Goal: Task Accomplishment & Management: Use online tool/utility

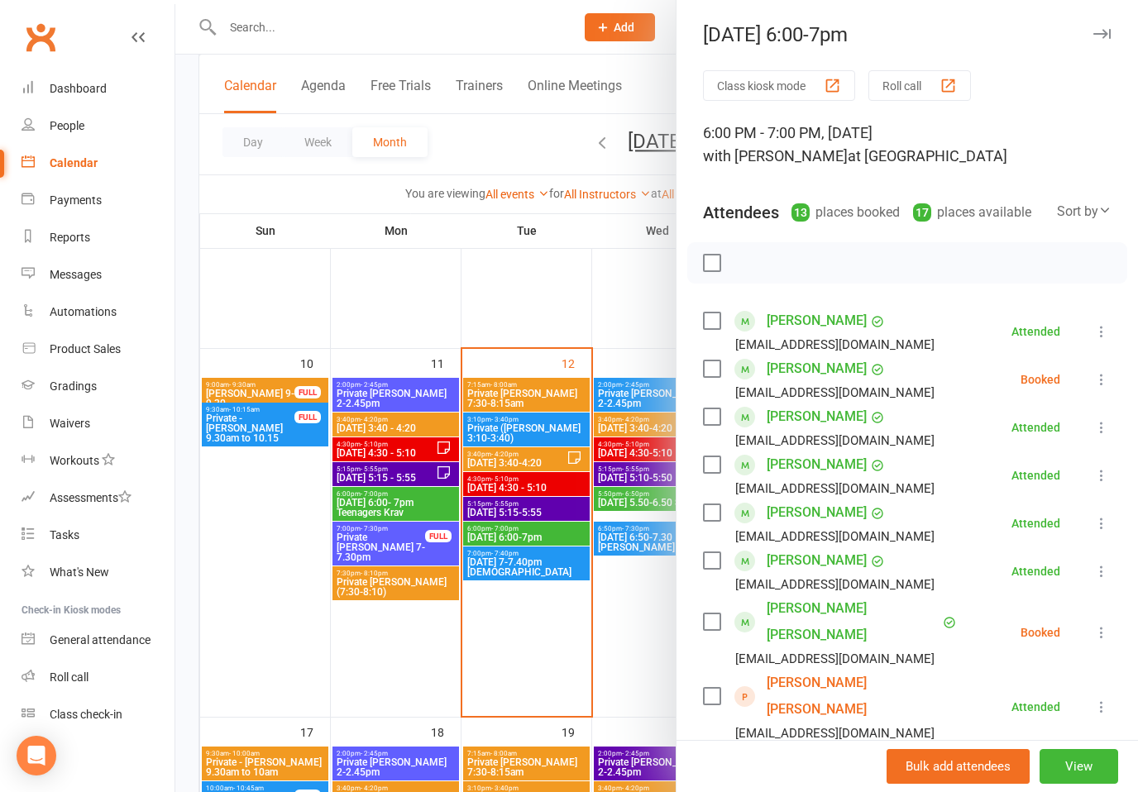
click at [1103, 33] on icon "button" at bounding box center [1102, 34] width 17 height 10
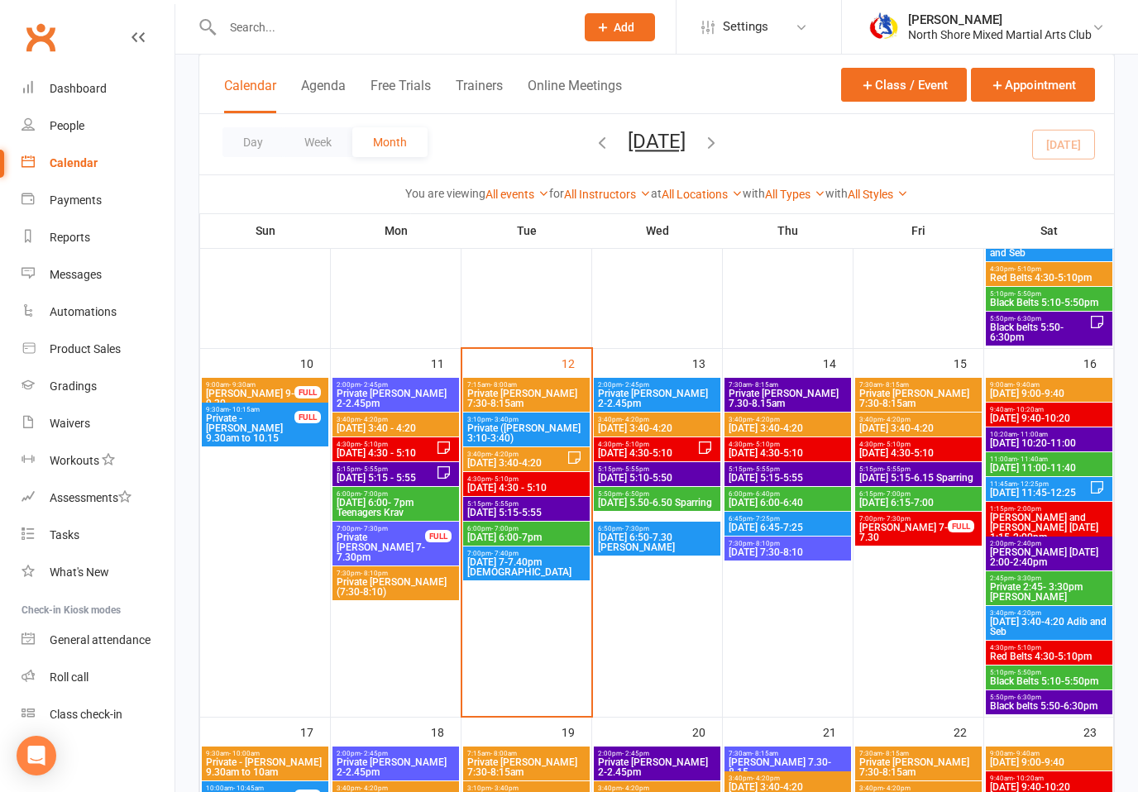
click at [490, 565] on span "[DATE] 7-7.40pm [DEMOGRAPHIC_DATA]" at bounding box center [527, 568] width 120 height 20
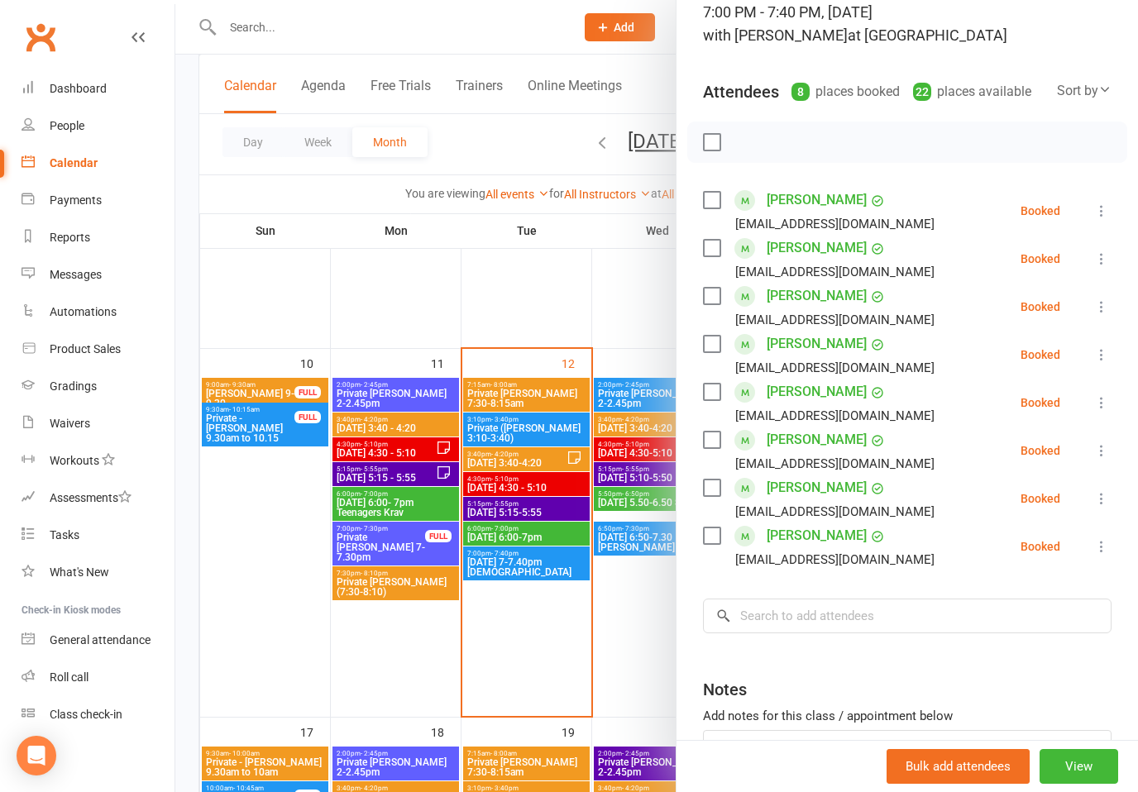
scroll to position [129, 0]
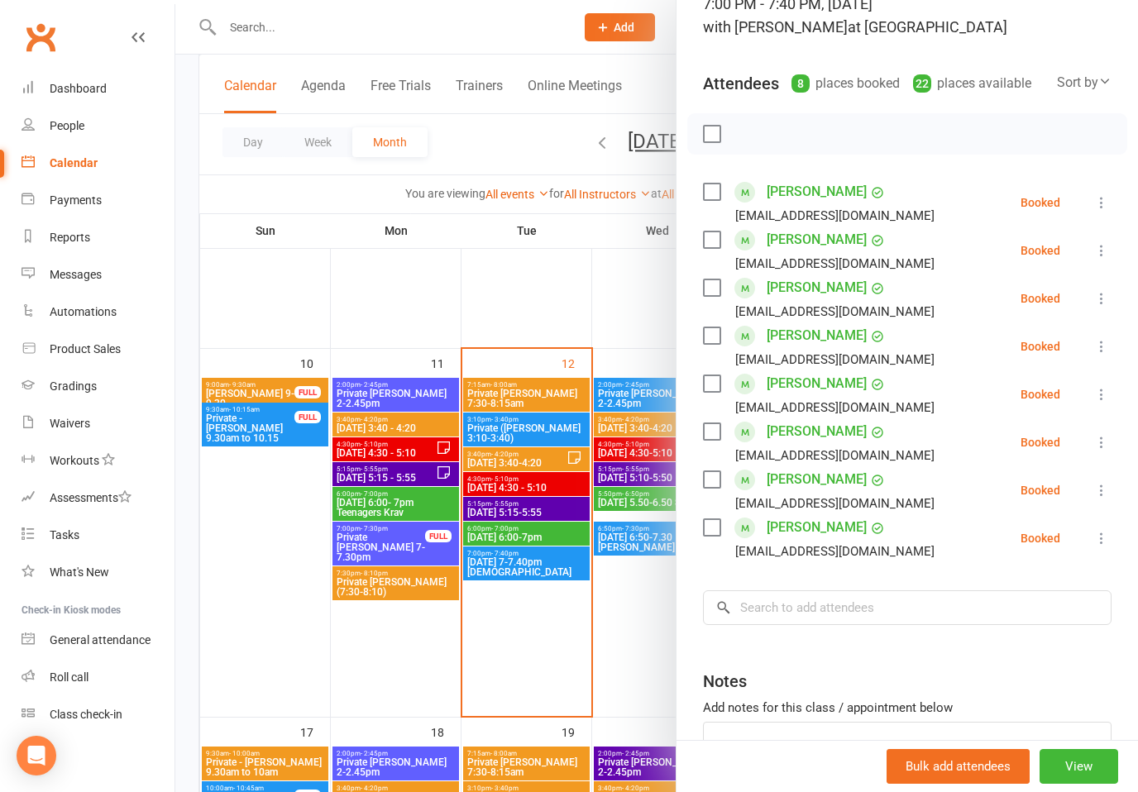
click at [527, 535] on div at bounding box center [656, 396] width 963 height 792
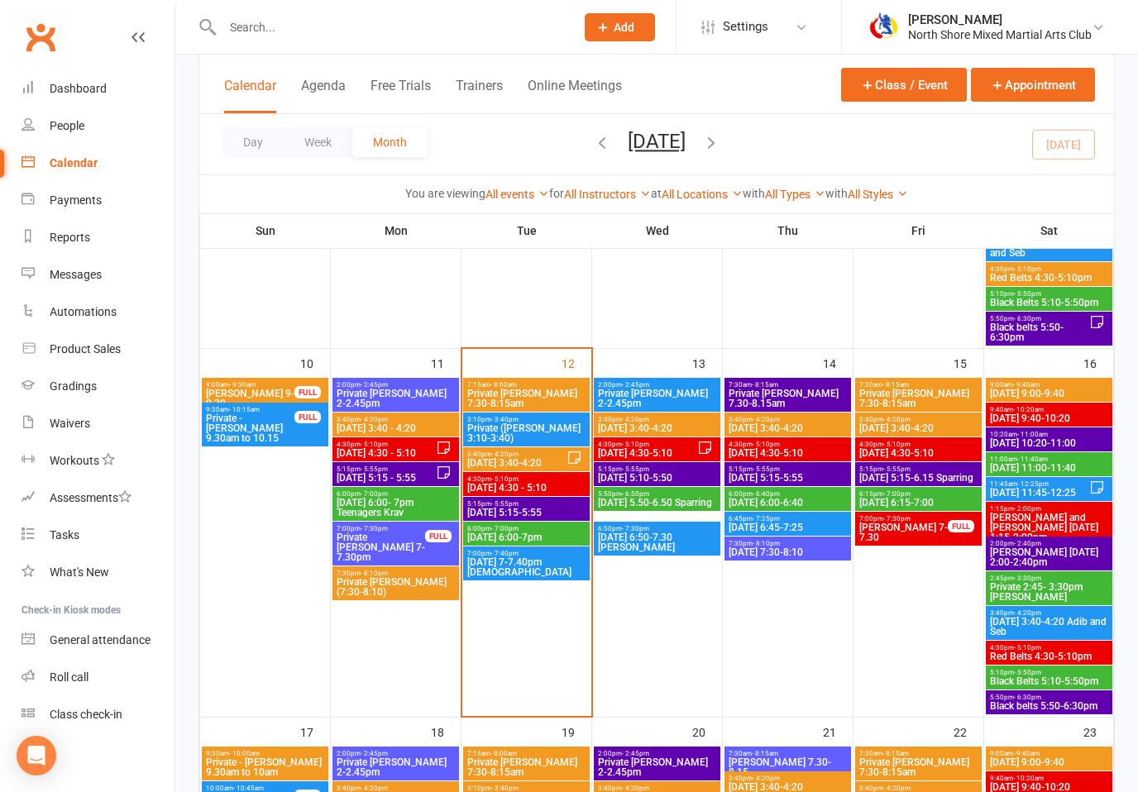
click at [532, 538] on span "[DATE] 6:00-7pm" at bounding box center [527, 538] width 120 height 10
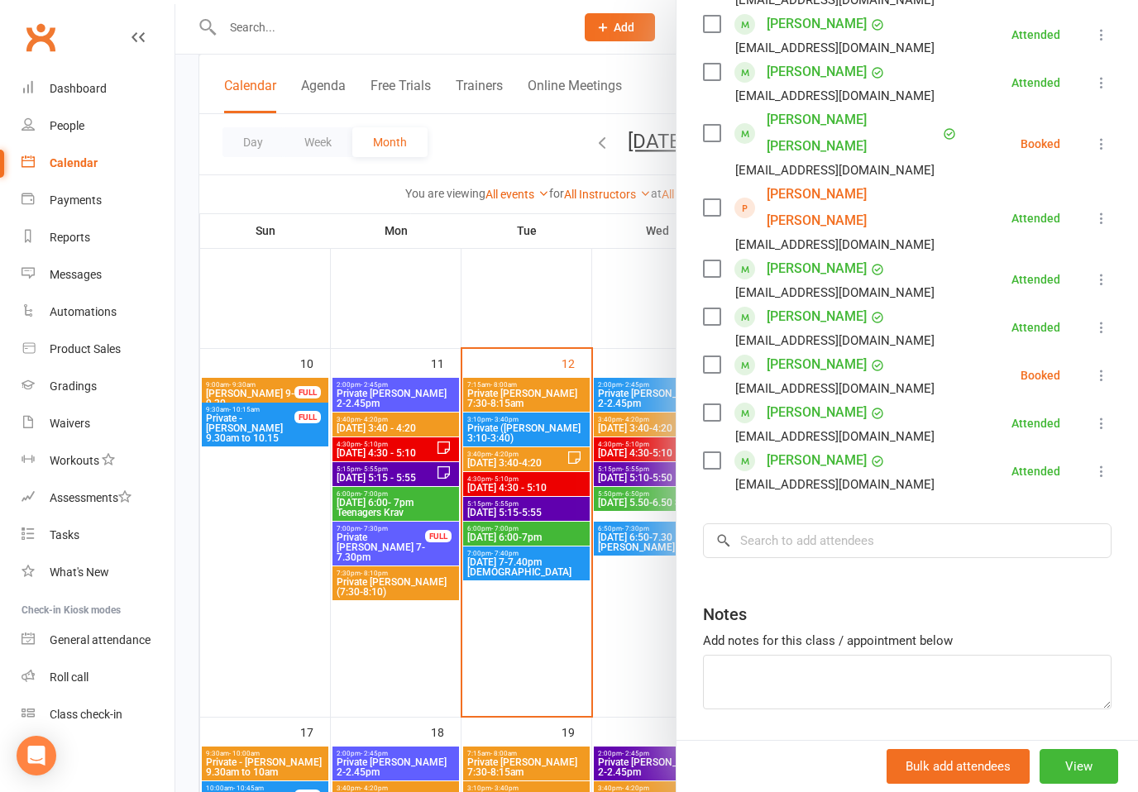
click at [519, 558] on div at bounding box center [656, 396] width 963 height 792
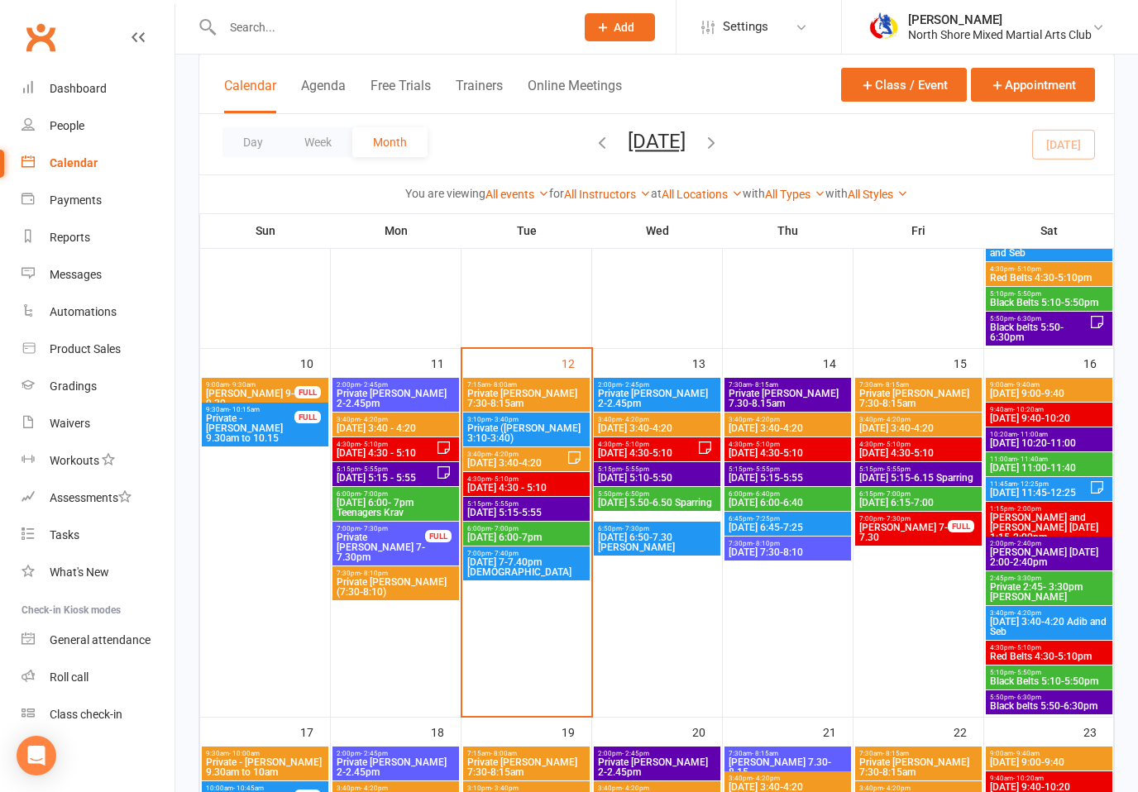
scroll to position [488, 0]
click at [547, 562] on span "[DATE] 7-7.40pm [DEMOGRAPHIC_DATA]" at bounding box center [527, 568] width 120 height 20
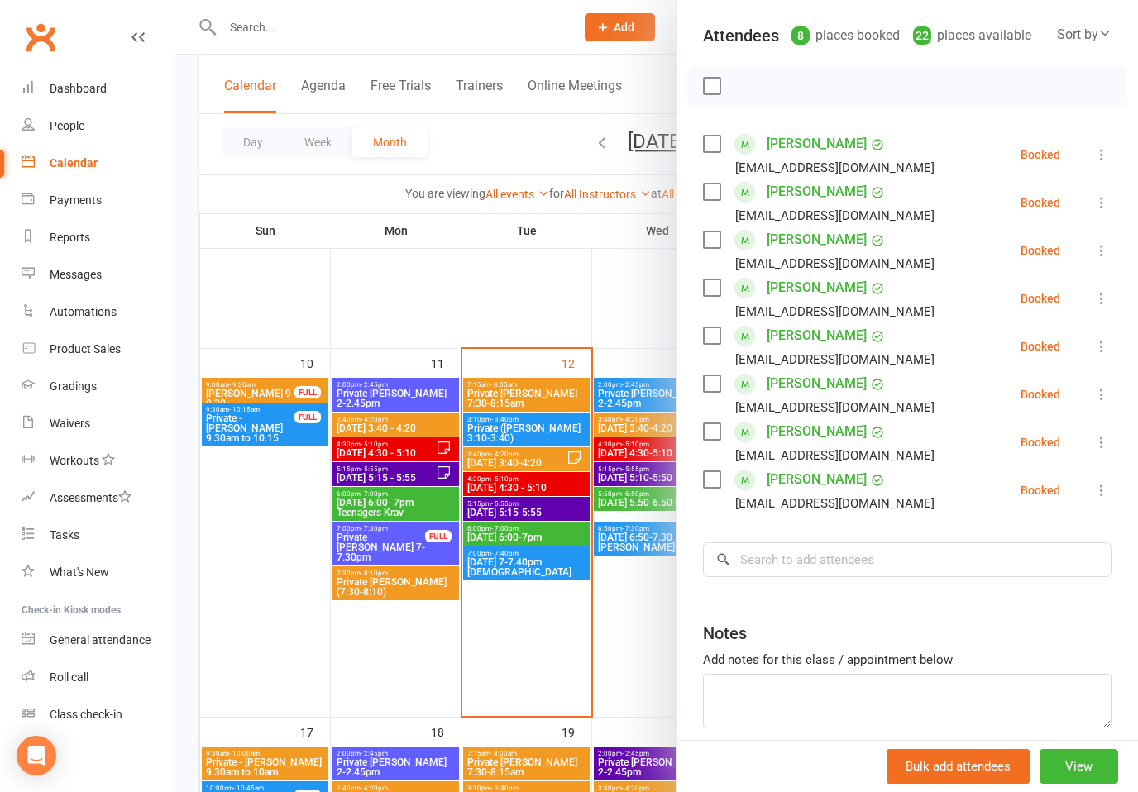
scroll to position [179, 0]
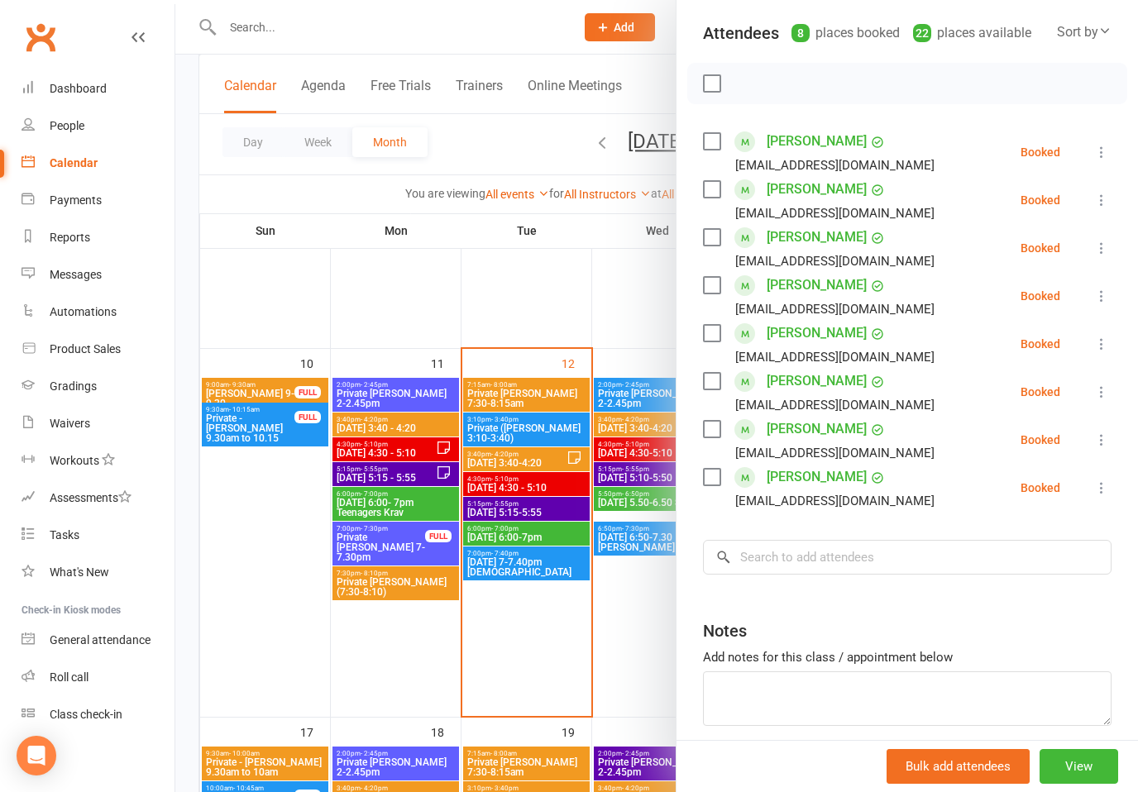
click at [1095, 337] on icon at bounding box center [1102, 344] width 17 height 17
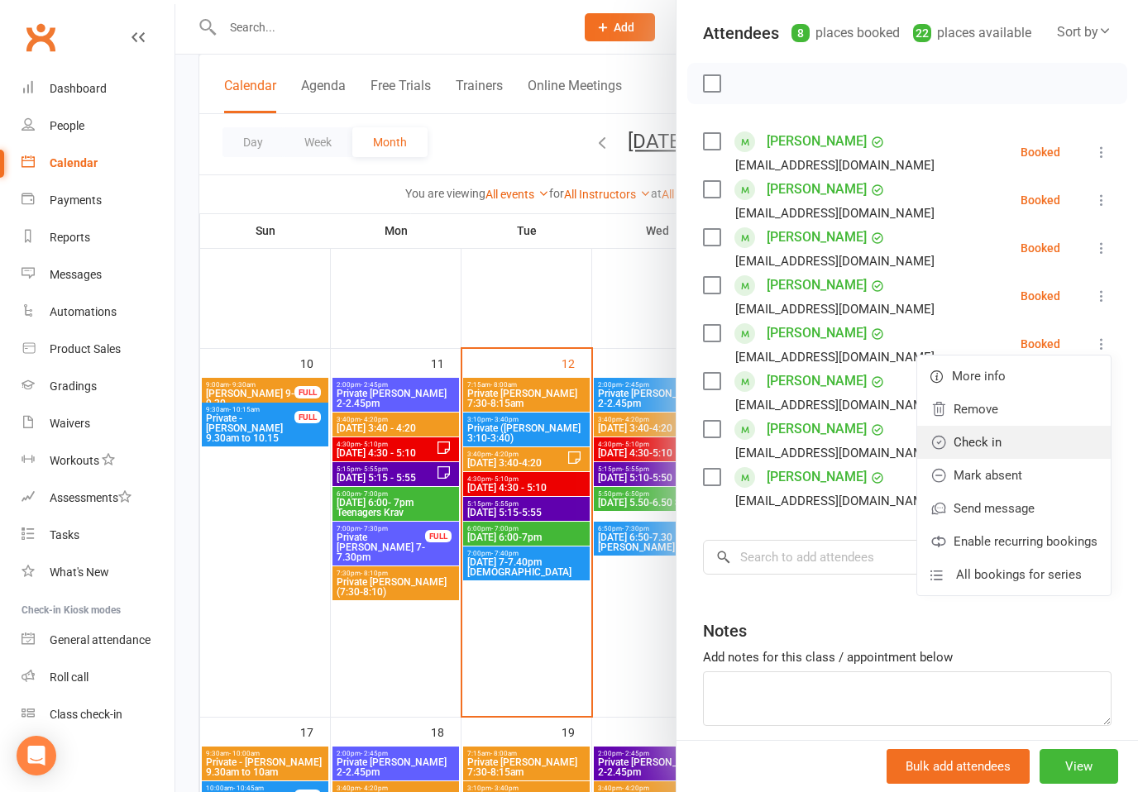
click at [979, 444] on link "Check in" at bounding box center [1014, 442] width 194 height 33
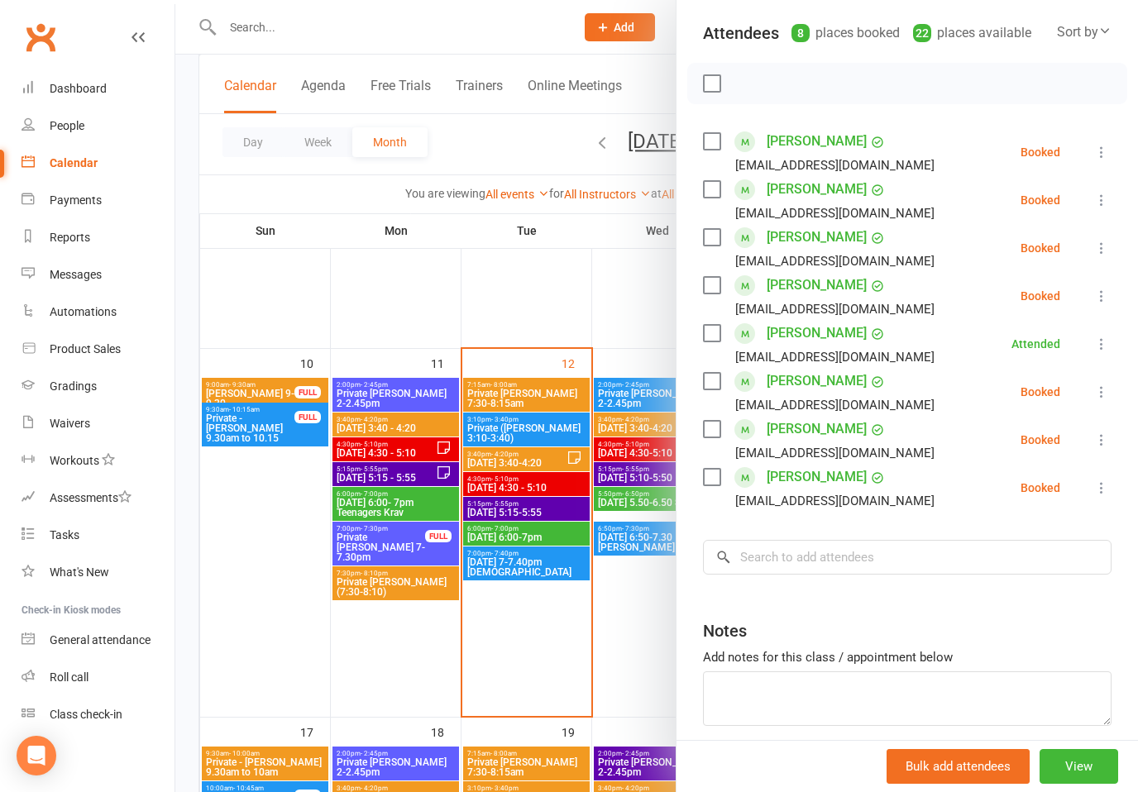
scroll to position [182, 0]
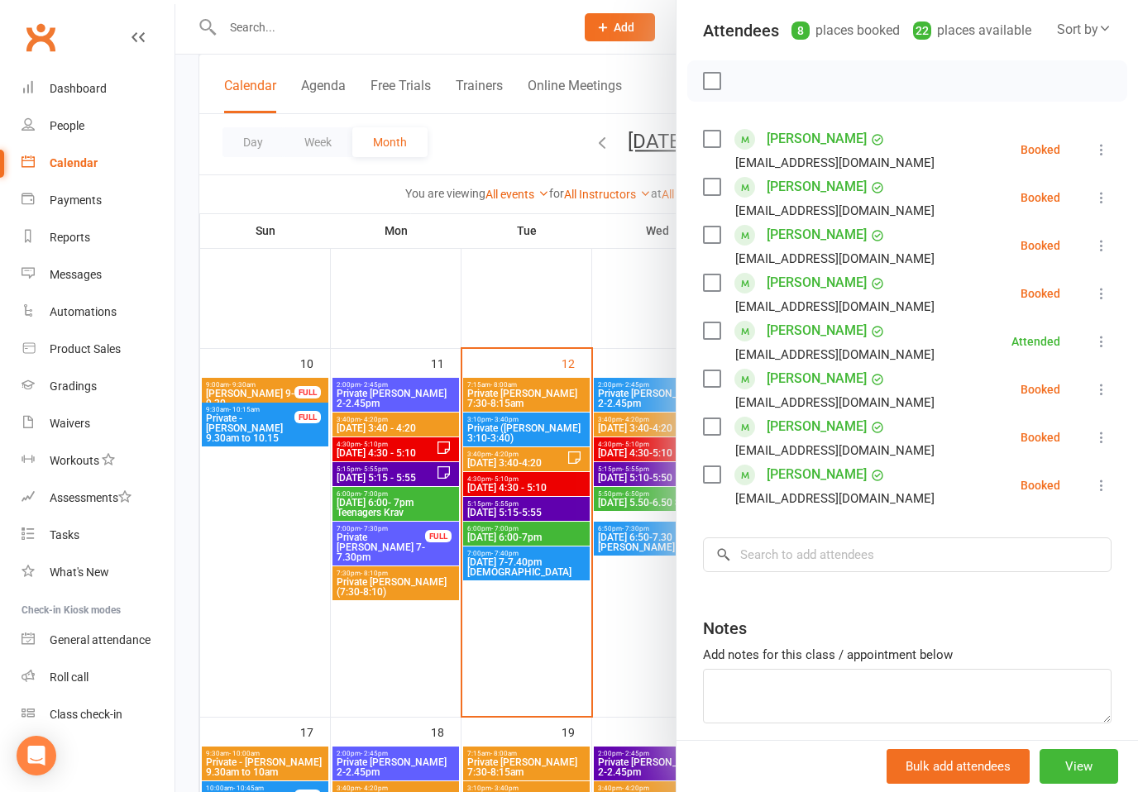
click at [1101, 488] on icon at bounding box center [1102, 485] width 17 height 17
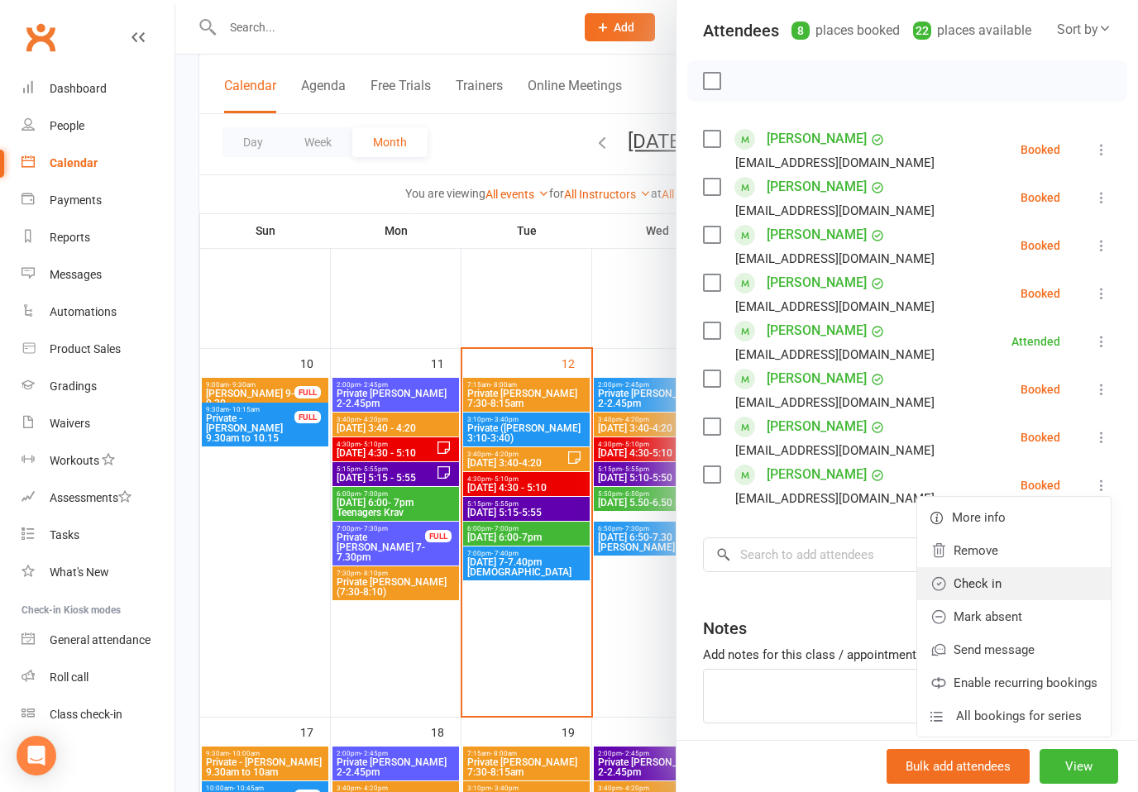
click at [968, 588] on link "Check in" at bounding box center [1014, 583] width 194 height 33
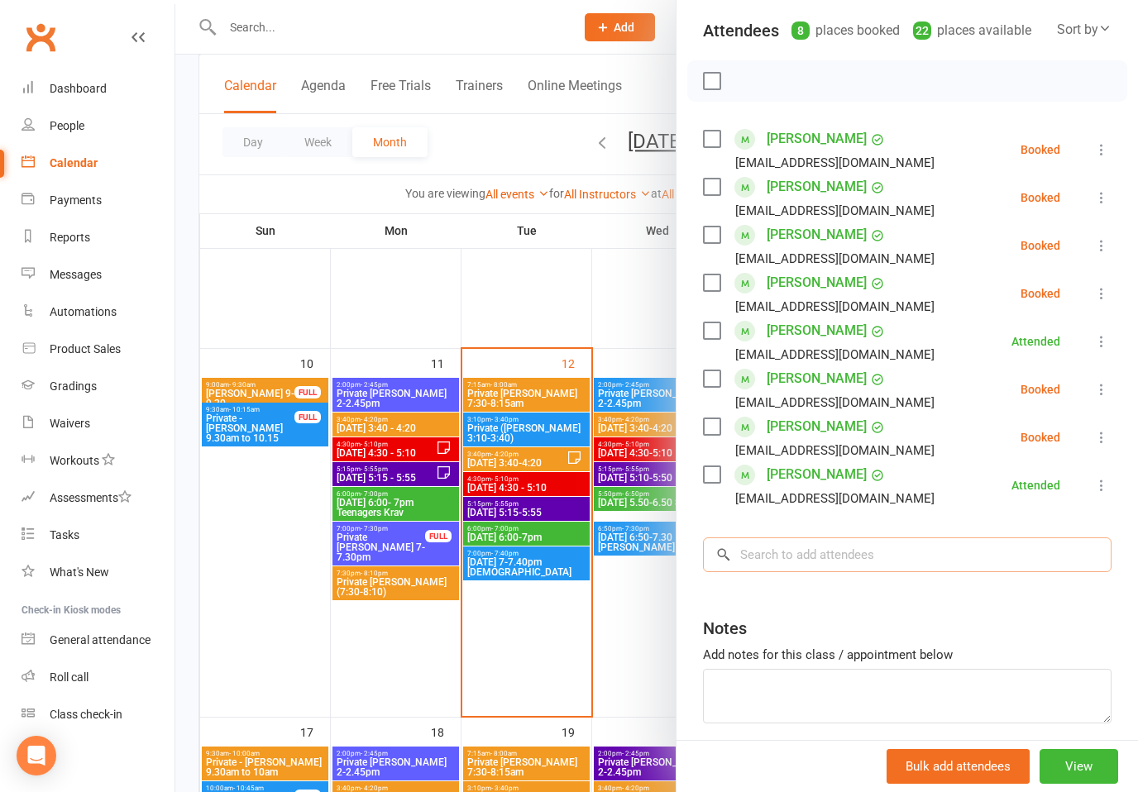
click at [794, 541] on input "search" at bounding box center [907, 555] width 409 height 35
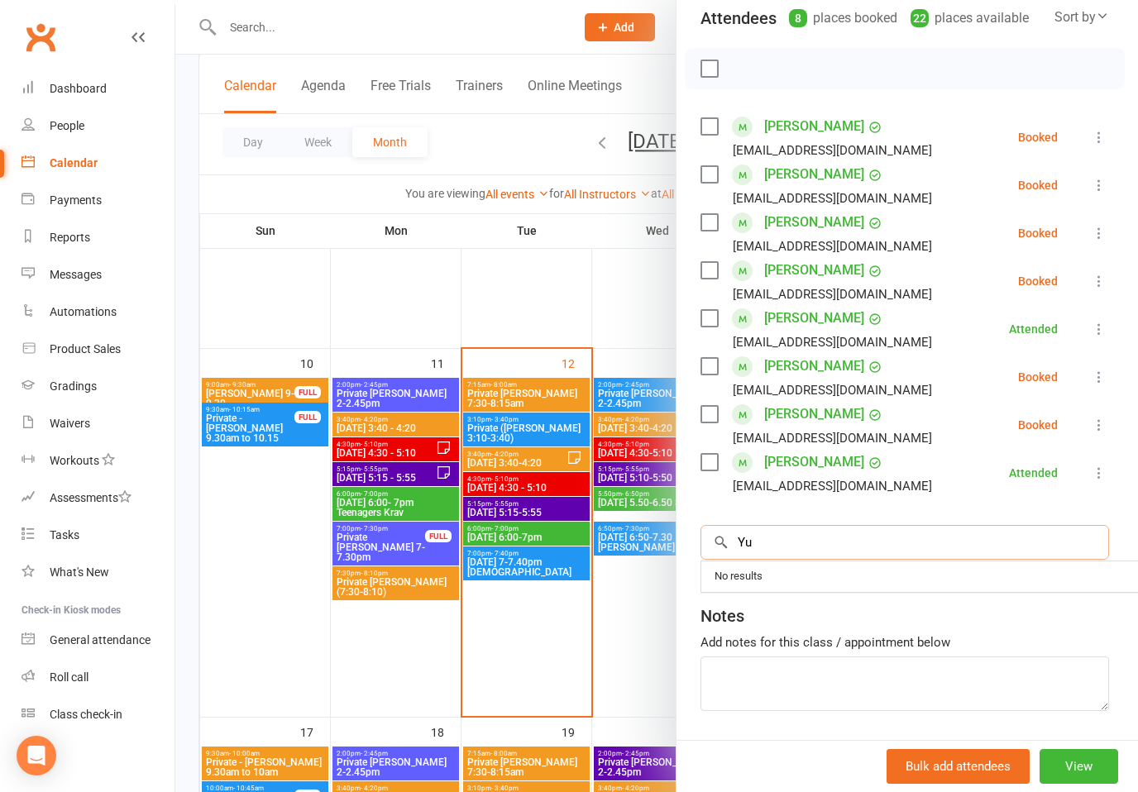
scroll to position [193, 2]
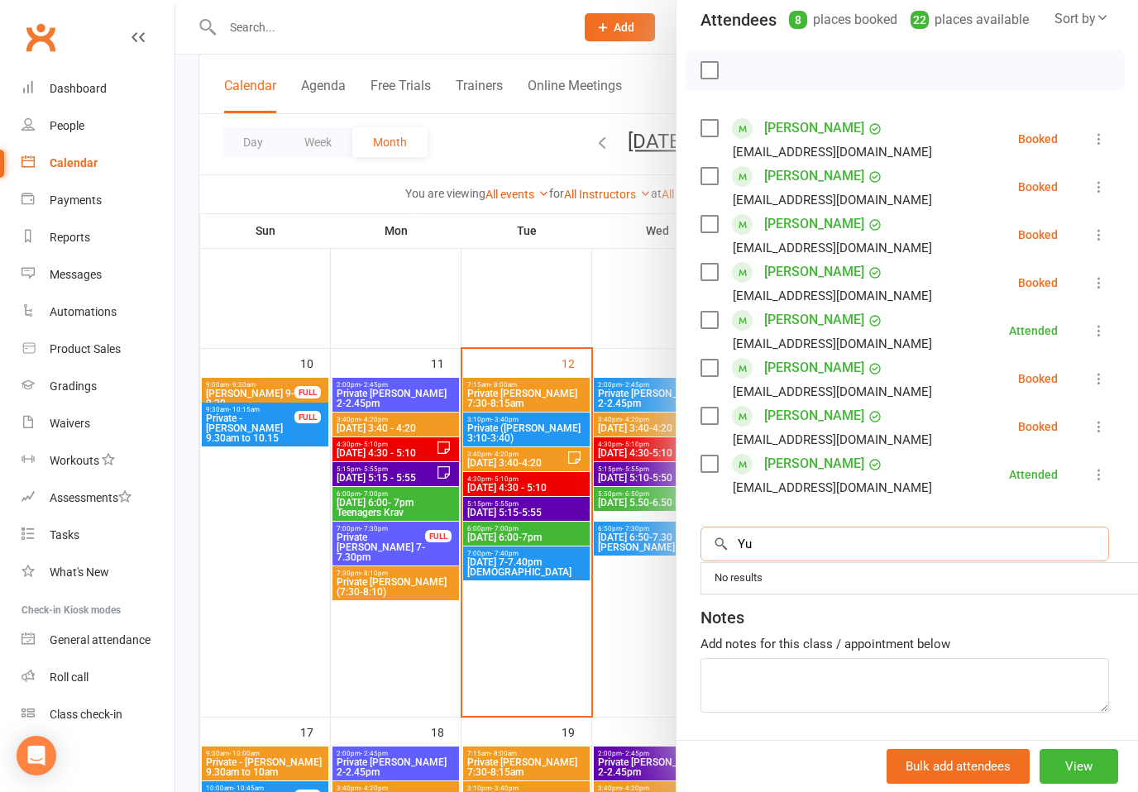
type input "Y"
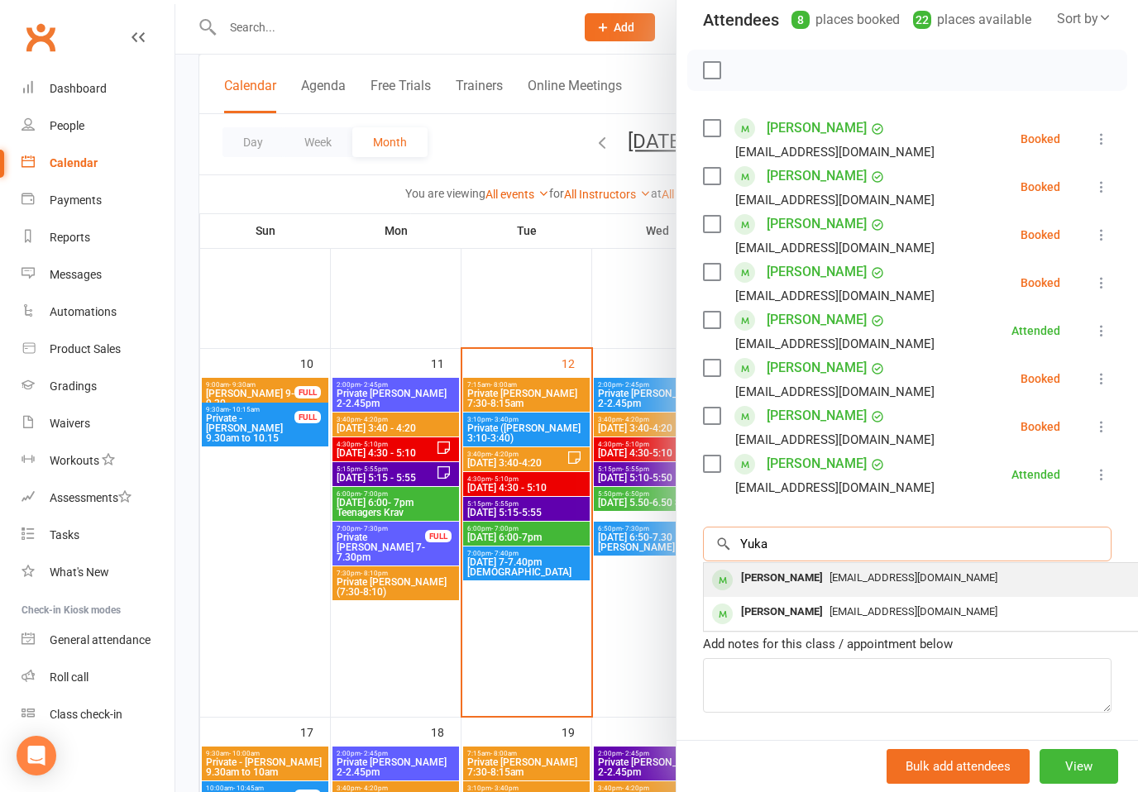
type input "Yuka"
click at [787, 576] on div "[PERSON_NAME]" at bounding box center [782, 579] width 95 height 24
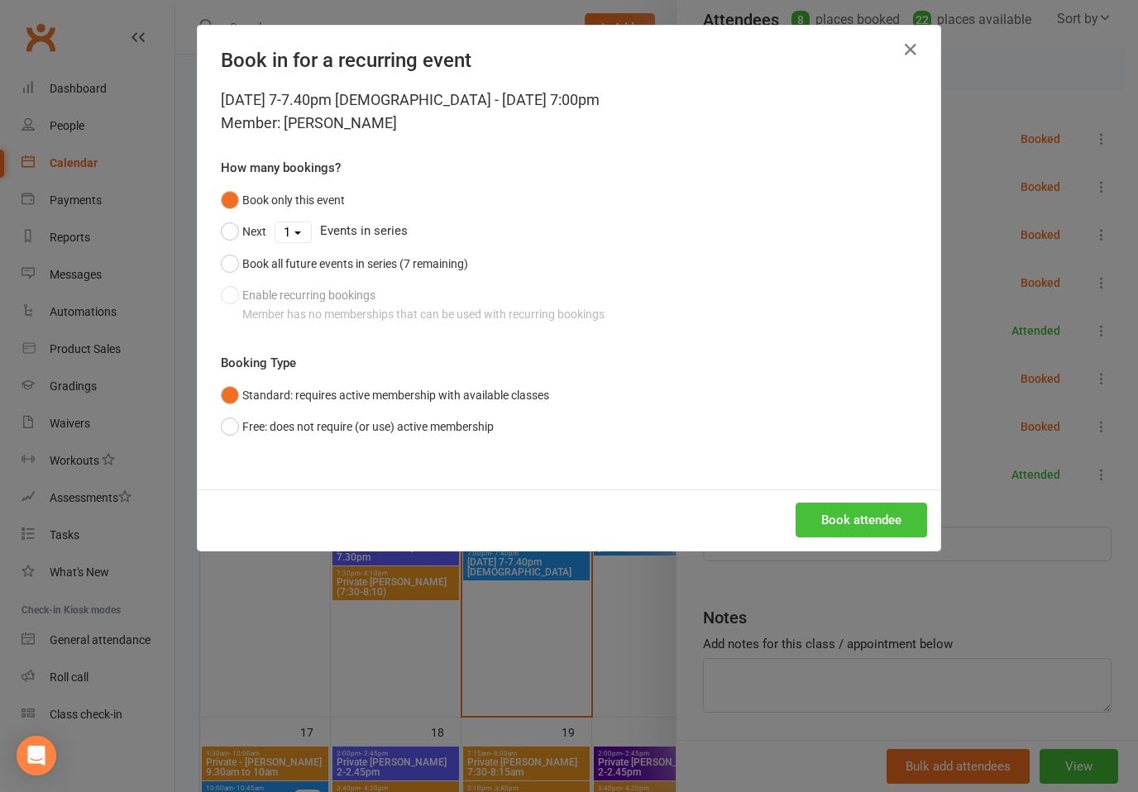
click at [854, 517] on button "Book attendee" at bounding box center [862, 520] width 132 height 35
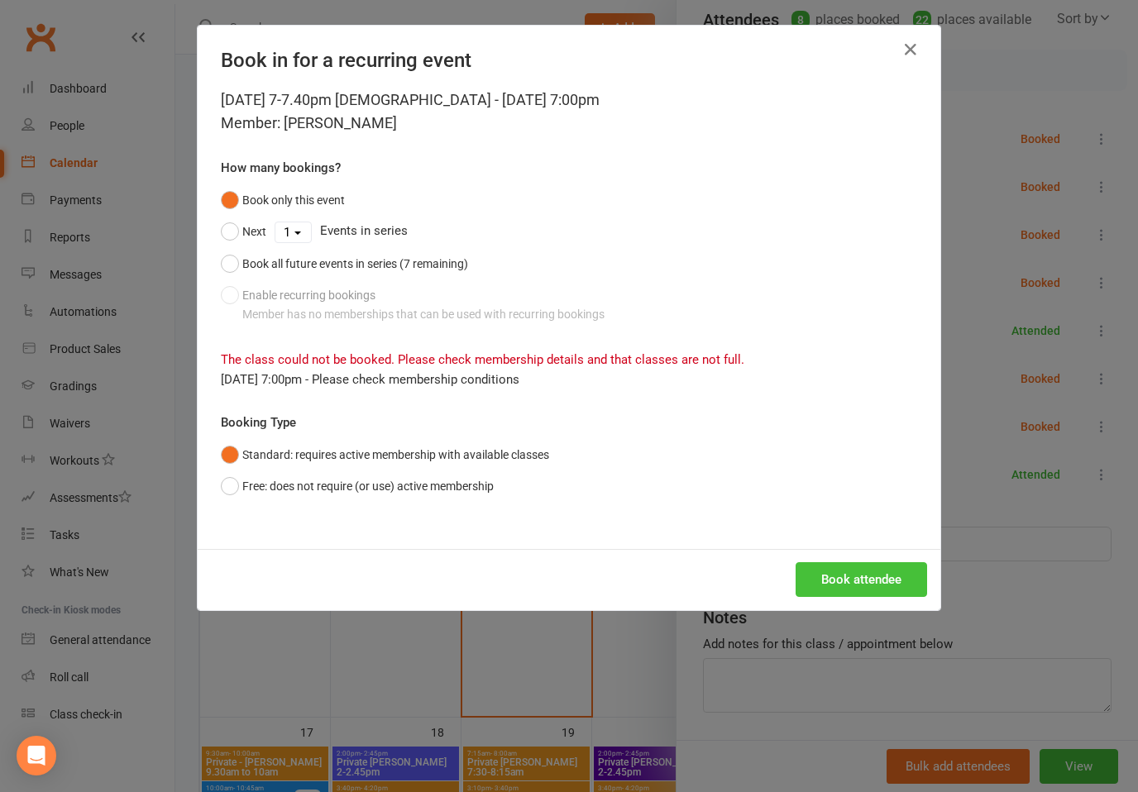
click at [847, 591] on button "Book attendee" at bounding box center [862, 579] width 132 height 35
click at [905, 39] on button "button" at bounding box center [910, 49] width 26 height 26
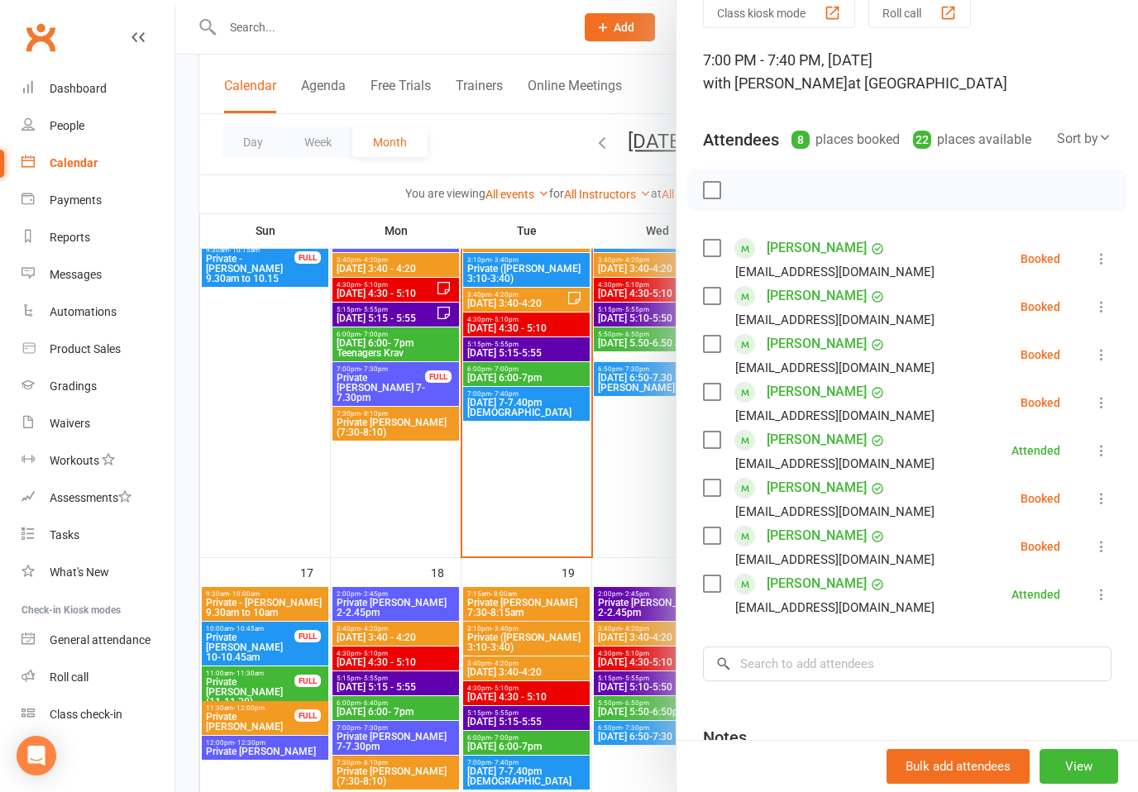
scroll to position [80, 0]
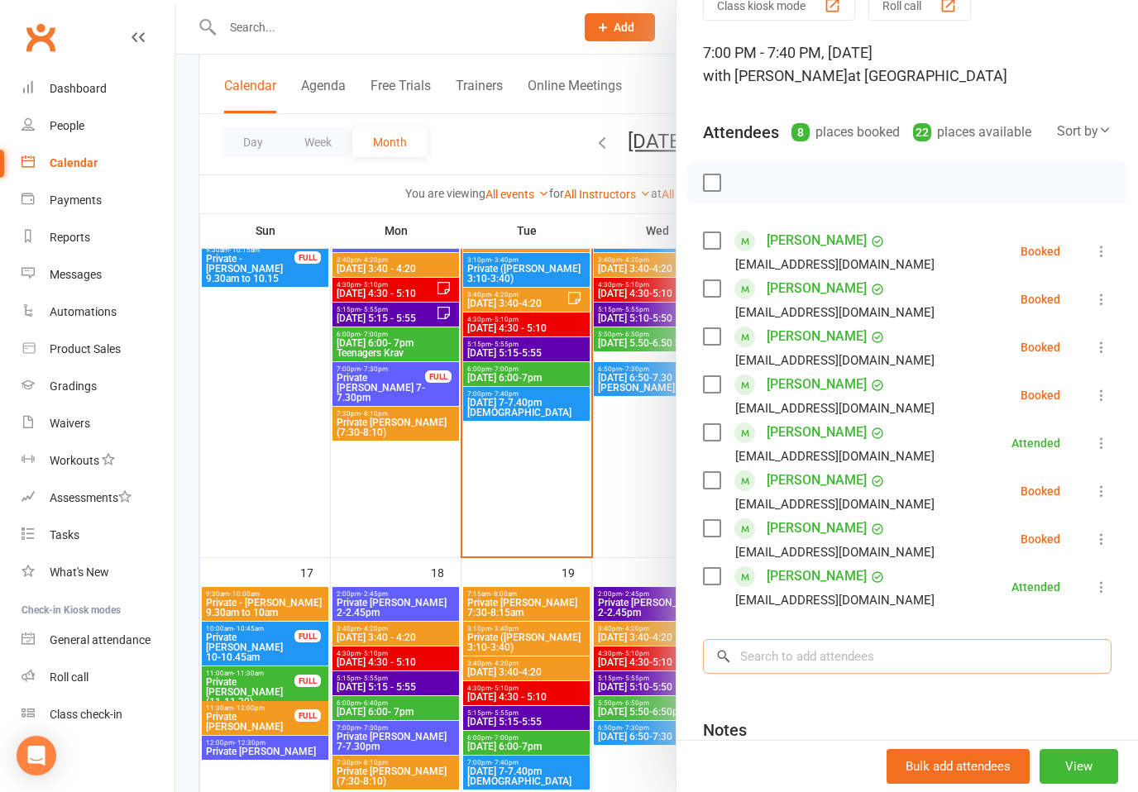
click at [918, 657] on input "search" at bounding box center [907, 656] width 409 height 35
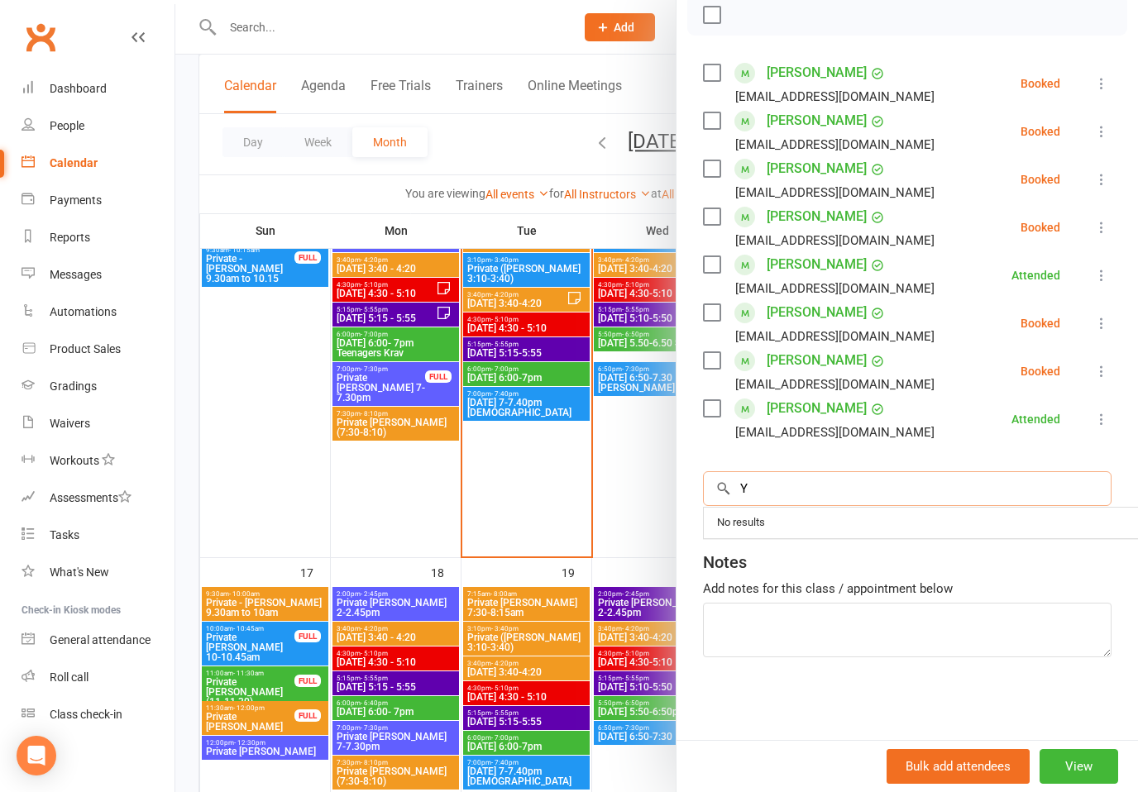
scroll to position [248, 0]
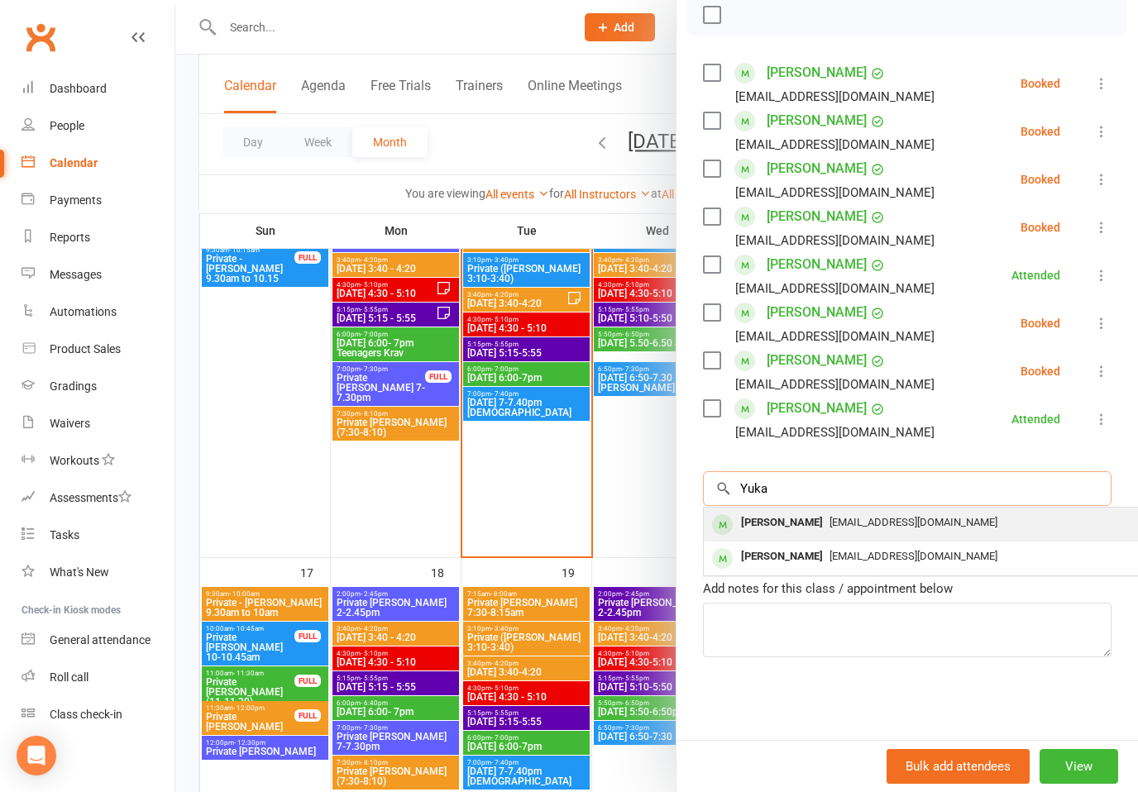
type input "Yuka"
click at [847, 517] on span "[EMAIL_ADDRESS][DOMAIN_NAME]" at bounding box center [914, 522] width 168 height 12
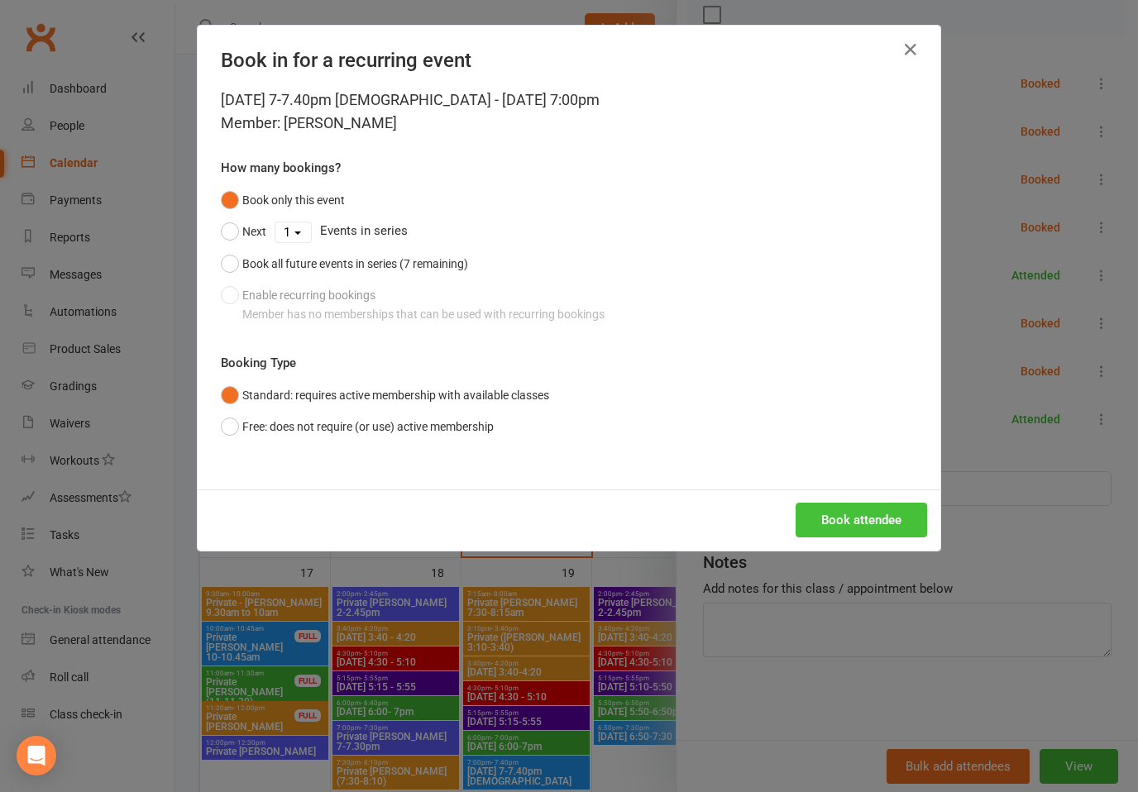
click at [871, 528] on button "Book attendee" at bounding box center [862, 520] width 132 height 35
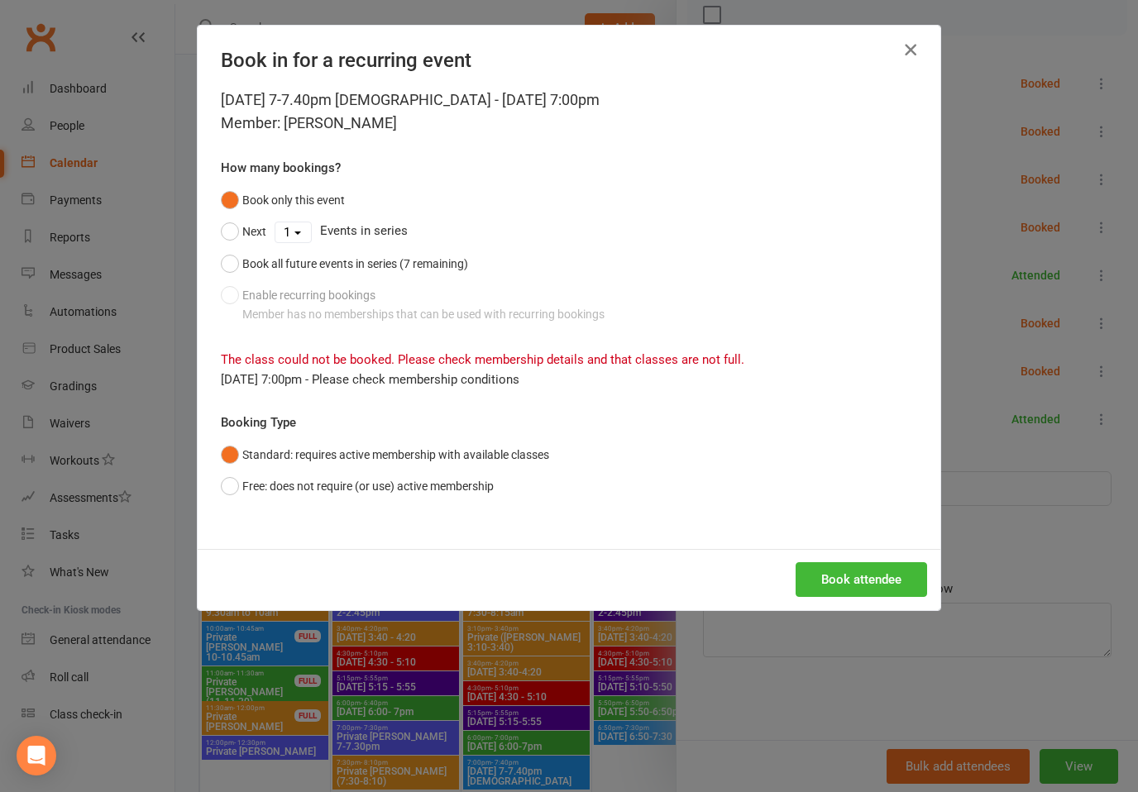
click at [922, 44] on button "button" at bounding box center [910, 49] width 26 height 26
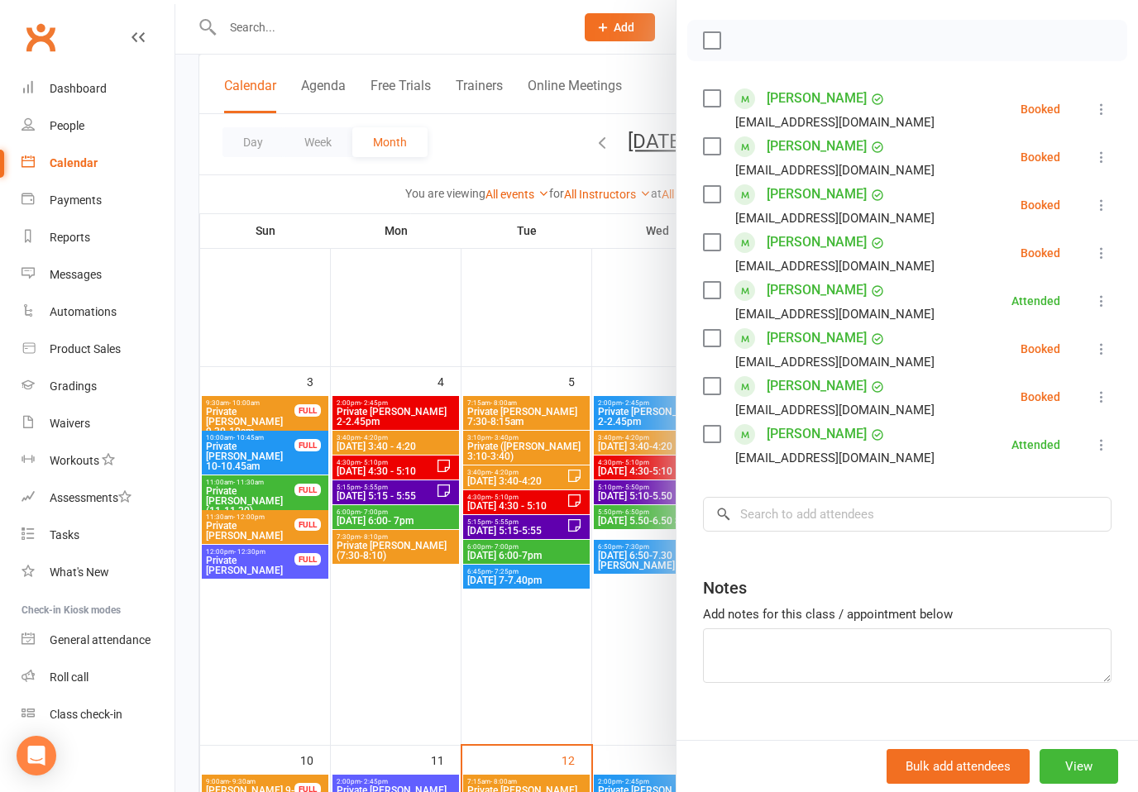
scroll to position [366, 0]
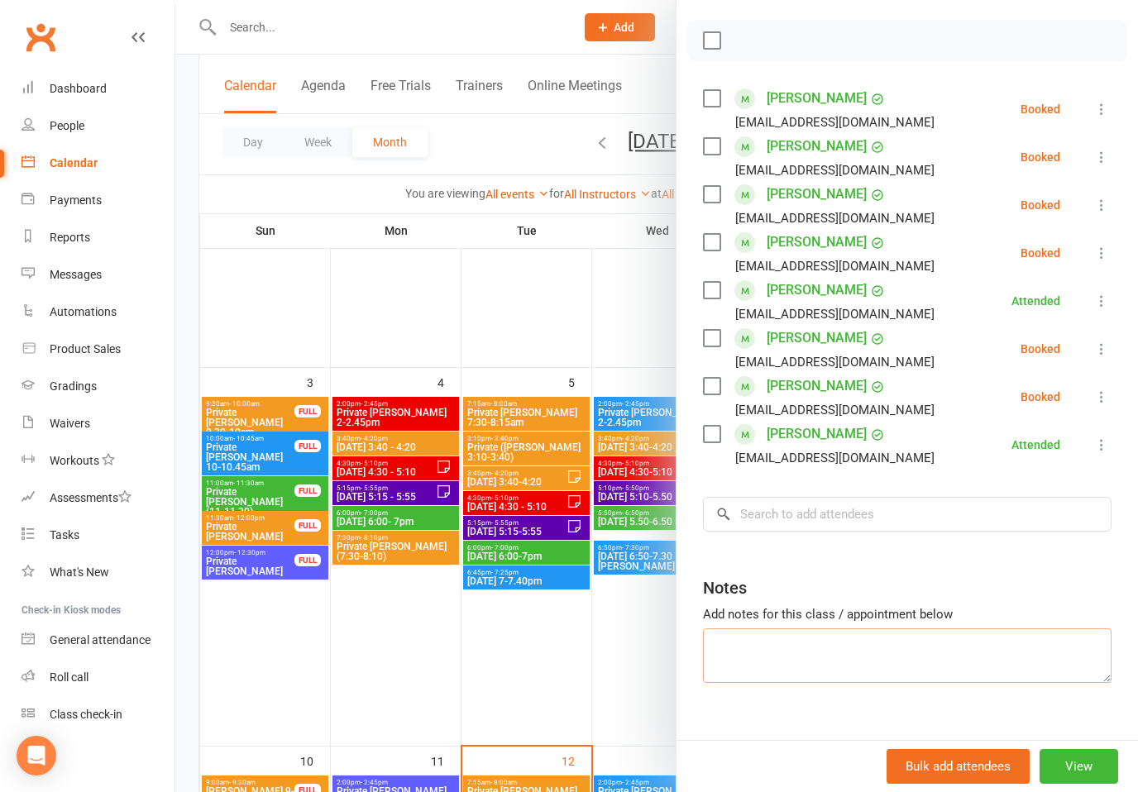
click at [813, 648] on textarea at bounding box center [907, 656] width 409 height 55
type textarea "Y"
type textarea "Add; yuka"
